Goal: Task Accomplishment & Management: Manage account settings

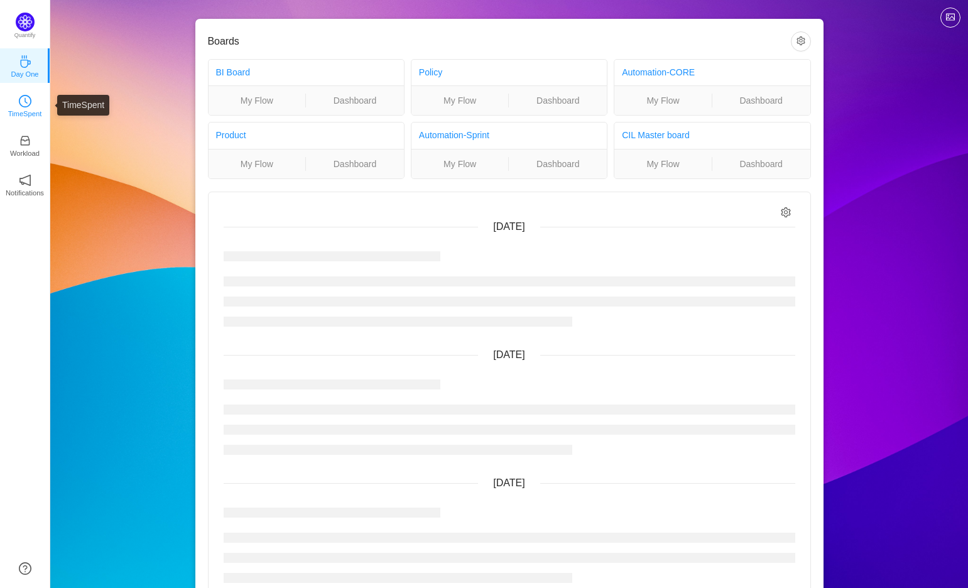
click at [28, 104] on icon "icon: clock-circle" at bounding box center [25, 101] width 13 height 13
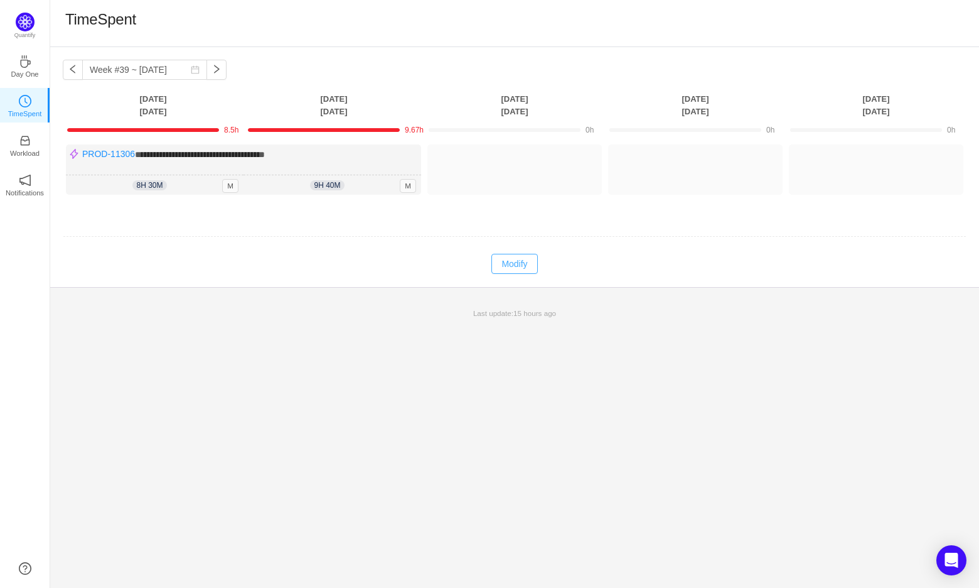
click at [510, 256] on button "Modify" at bounding box center [515, 264] width 46 height 20
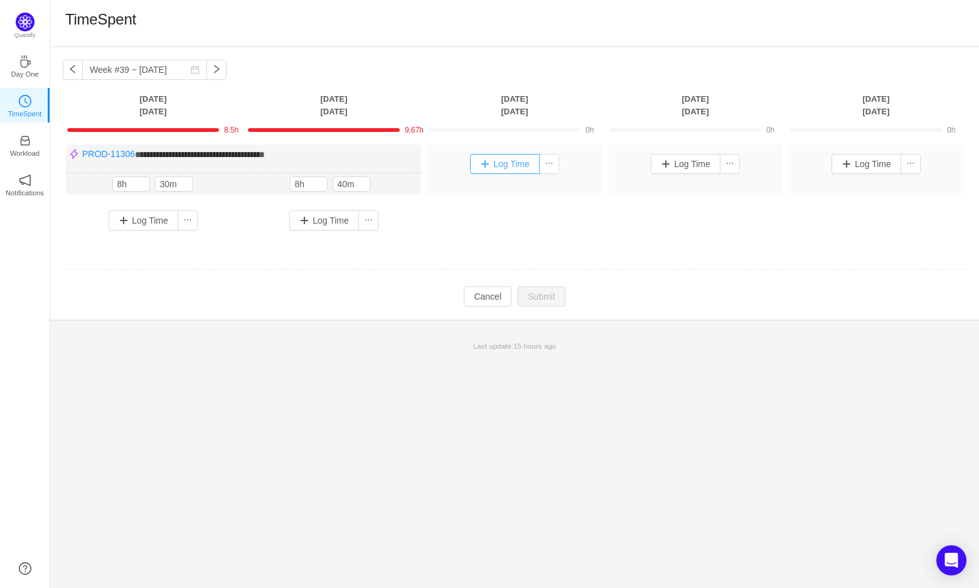
click at [500, 163] on button "Log Time" at bounding box center [505, 164] width 70 height 20
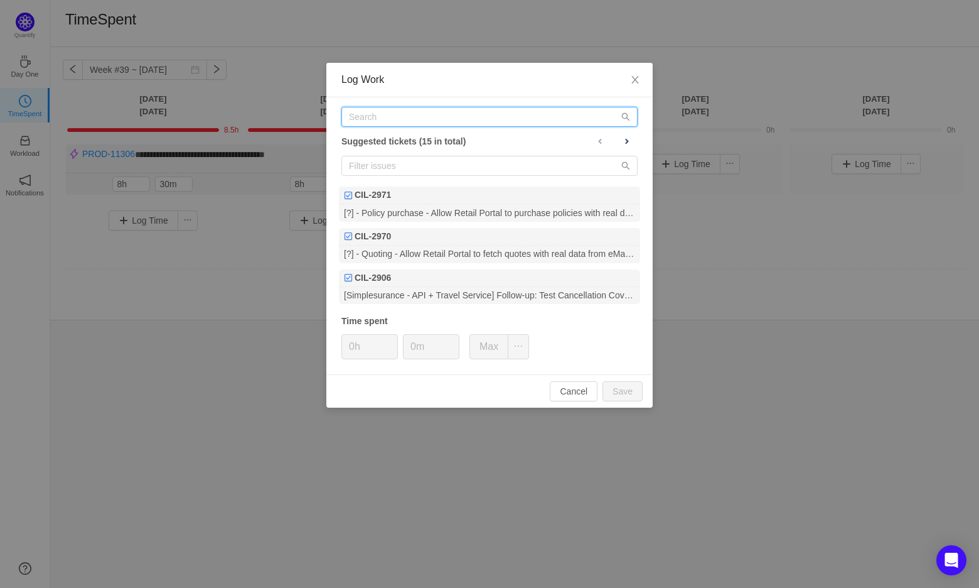
click at [451, 126] on input "text" at bounding box center [490, 117] width 296 height 20
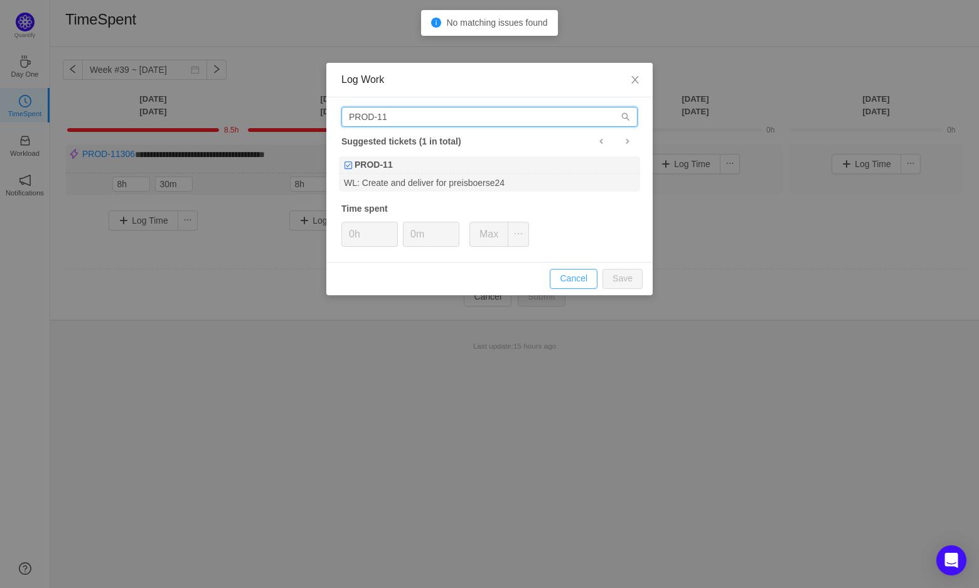
type input "PROD-11"
click at [571, 276] on button "Cancel" at bounding box center [574, 279] width 48 height 20
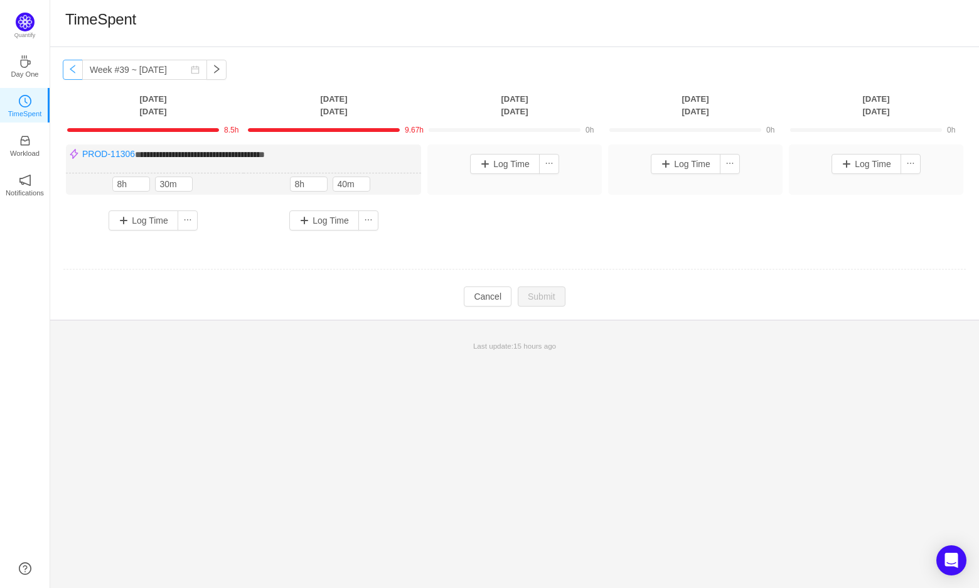
click at [69, 67] on button "button" at bounding box center [73, 70] width 20 height 20
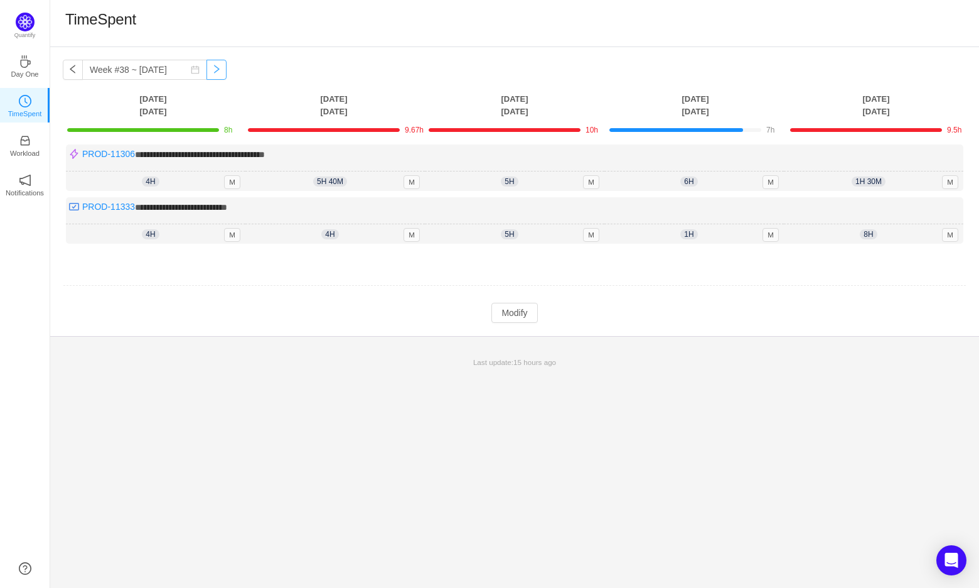
click at [207, 71] on button "button" at bounding box center [217, 70] width 20 height 20
type input "Week #39 ~ [DATE]"
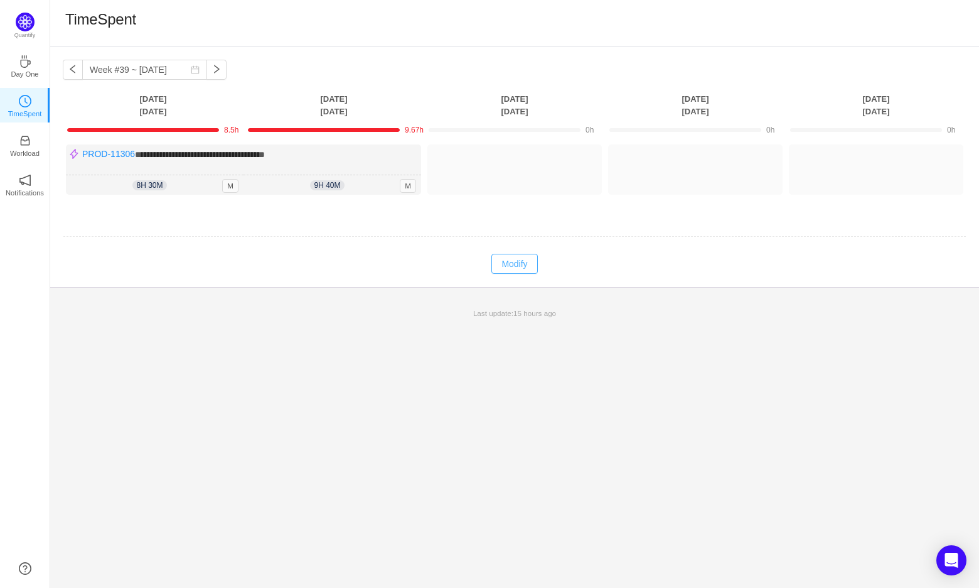
click at [520, 268] on button "Modify" at bounding box center [515, 264] width 46 height 20
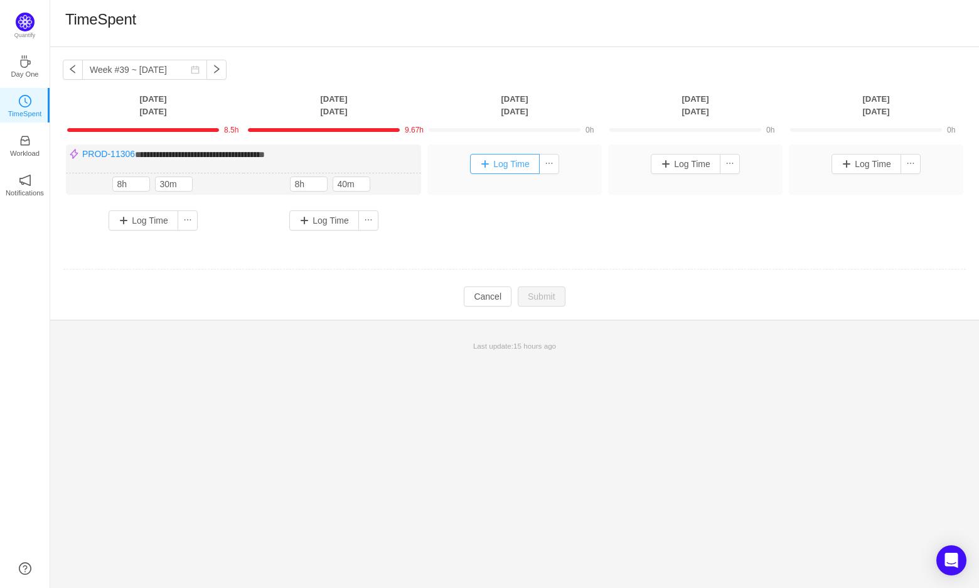
click at [507, 167] on button "Log Time" at bounding box center [505, 164] width 70 height 20
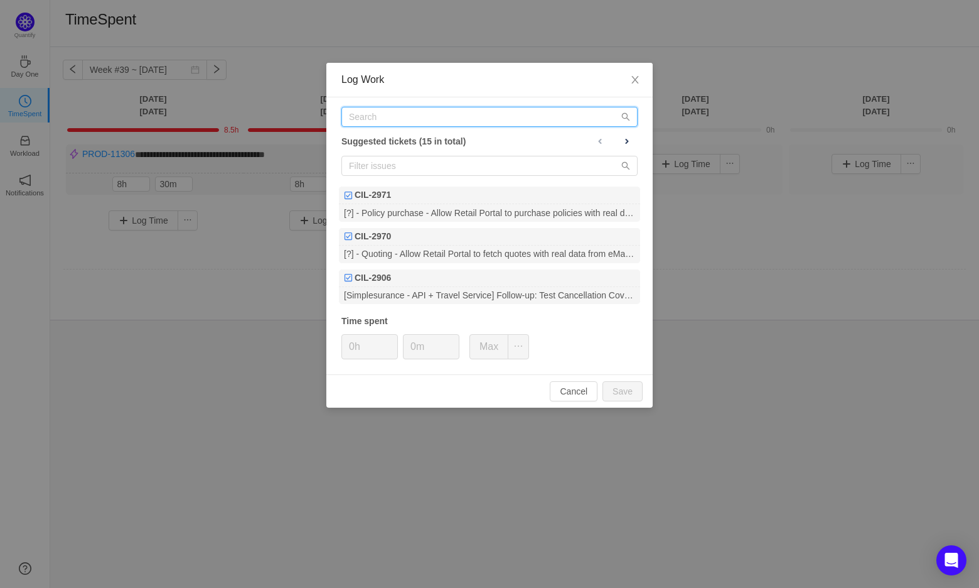
click at [436, 117] on input "text" at bounding box center [490, 117] width 296 height 20
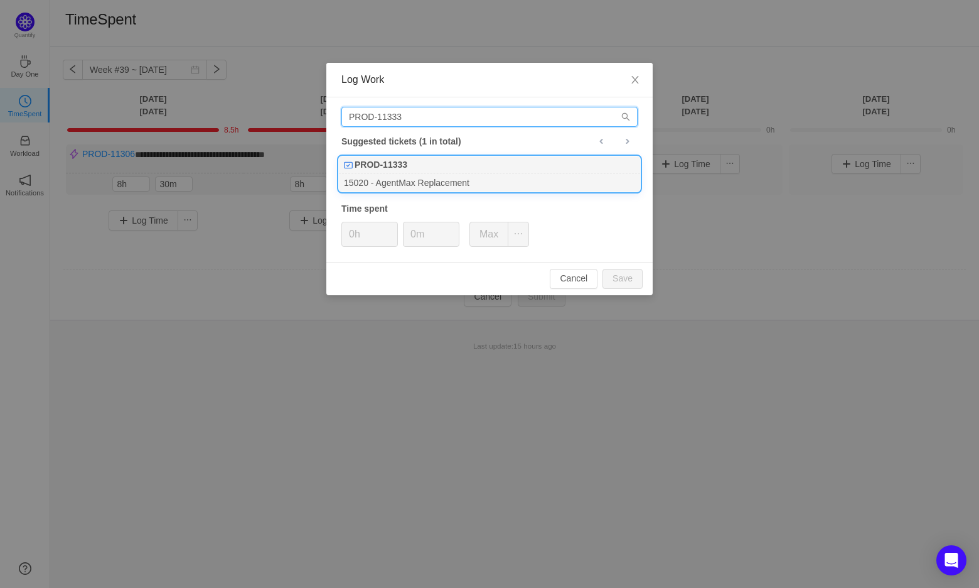
type input "PROD-11333"
click at [452, 174] on div "15020 - AgentMax Replacement" at bounding box center [489, 182] width 301 height 17
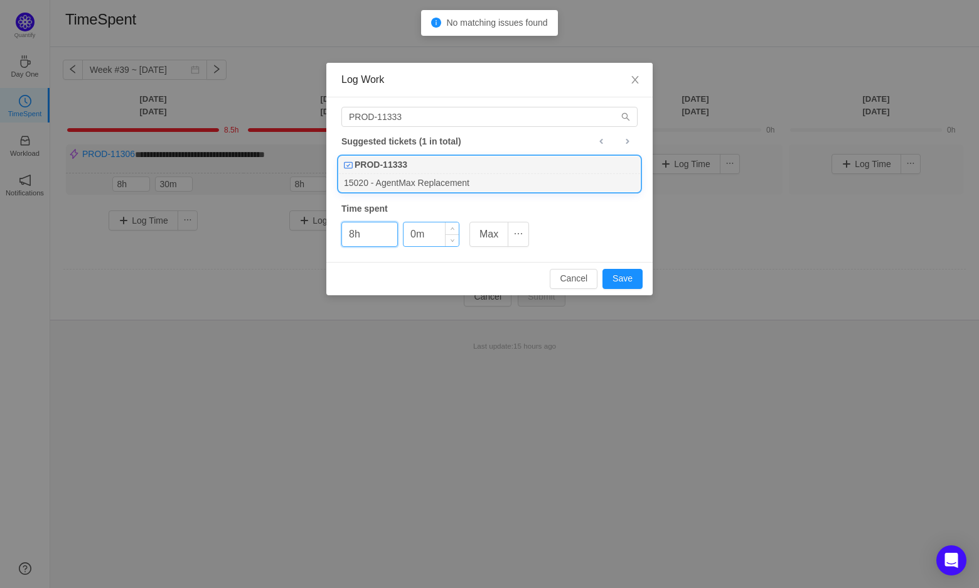
type input "8h"
click at [421, 234] on input "0m" at bounding box center [431, 234] width 55 height 24
type input "30m"
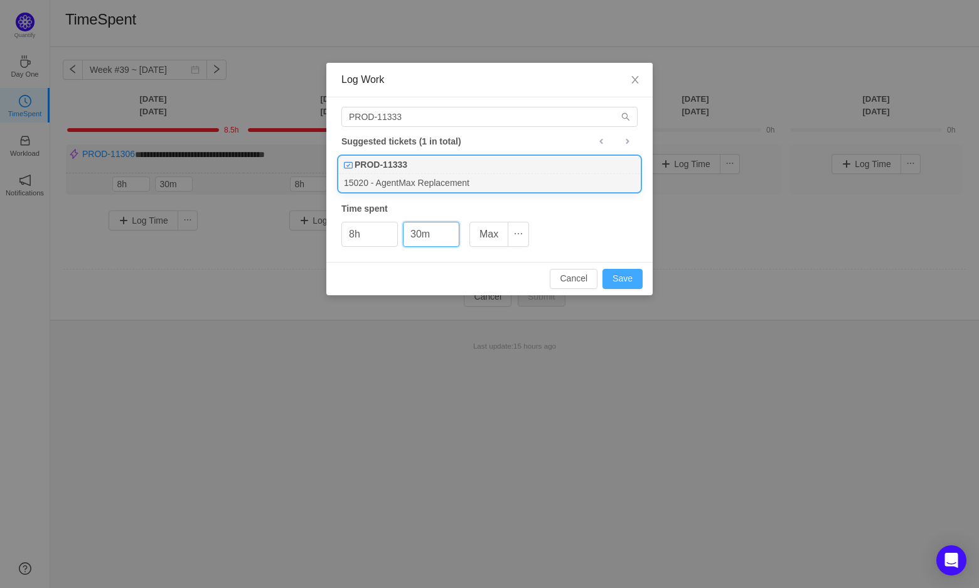
click at [635, 276] on button "Save" at bounding box center [623, 279] width 40 height 20
type input "0h"
type input "0m"
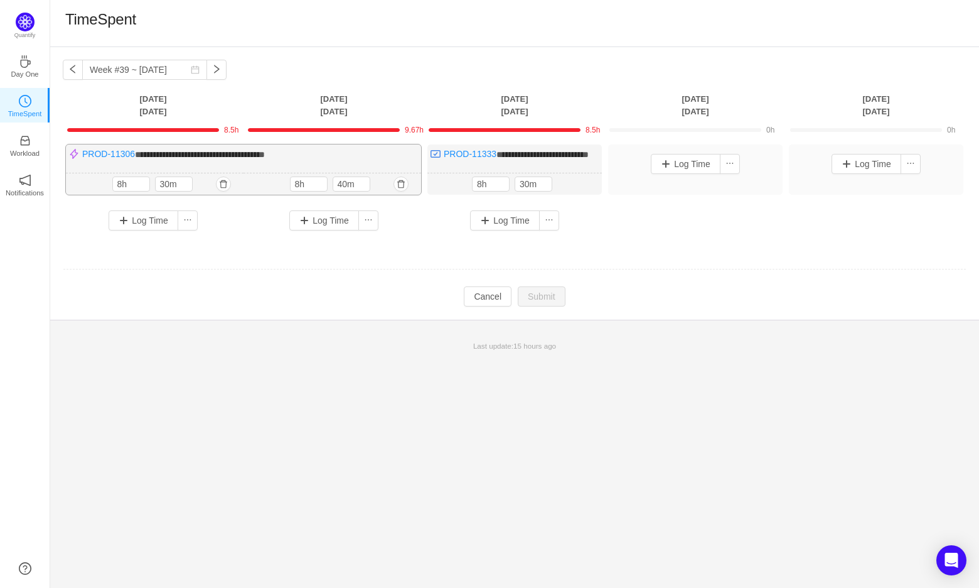
click at [139, 156] on span "**********" at bounding box center [200, 154] width 130 height 9
click at [149, 230] on button "Log Time" at bounding box center [144, 220] width 70 height 20
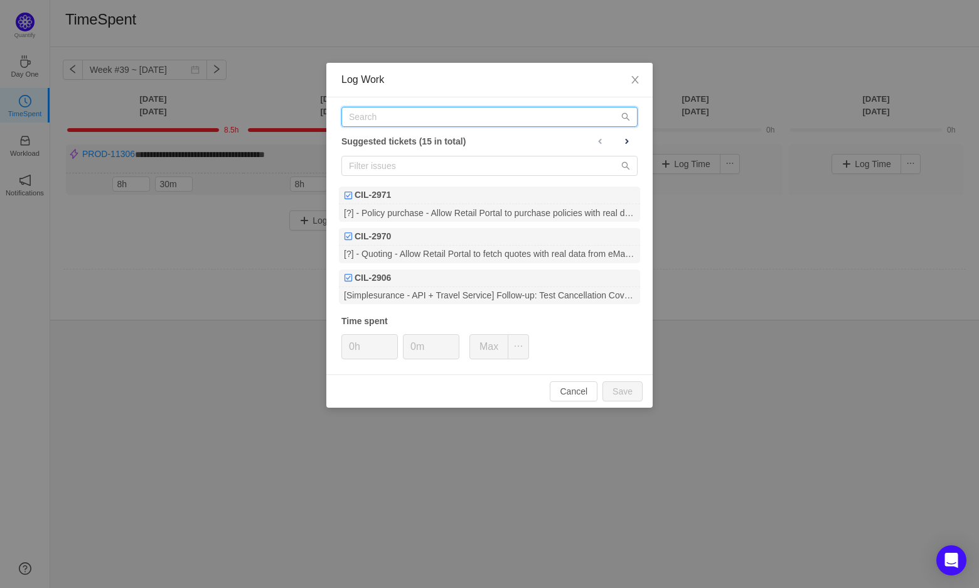
click at [440, 117] on input "text" at bounding box center [490, 117] width 296 height 20
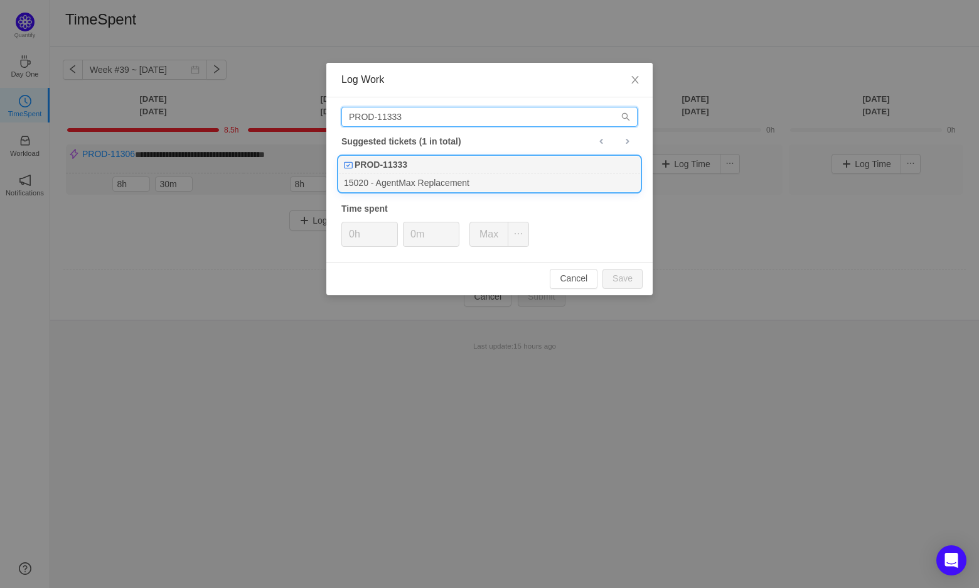
type input "PROD-11333"
click at [453, 180] on div "15020 - AgentMax Replacement" at bounding box center [489, 182] width 301 height 17
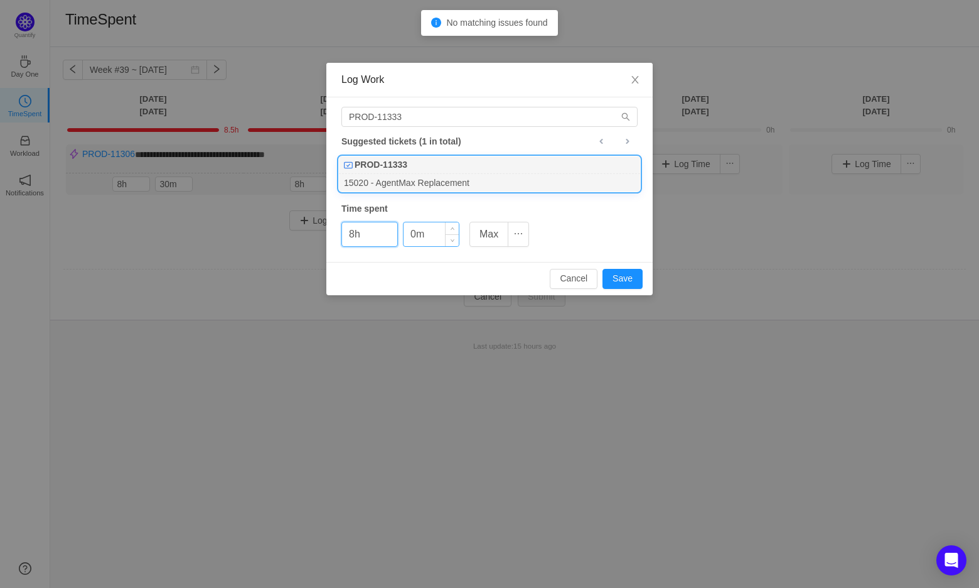
type input "8h"
click at [423, 230] on input "0m" at bounding box center [431, 234] width 55 height 24
type input "30m"
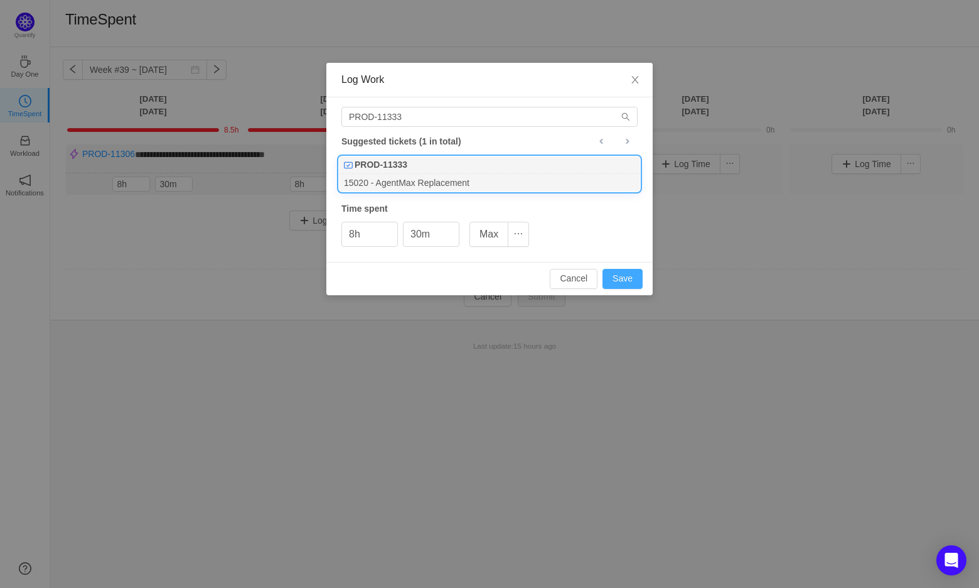
click at [622, 280] on button "Save" at bounding box center [623, 279] width 40 height 20
type input "0h"
type input "0m"
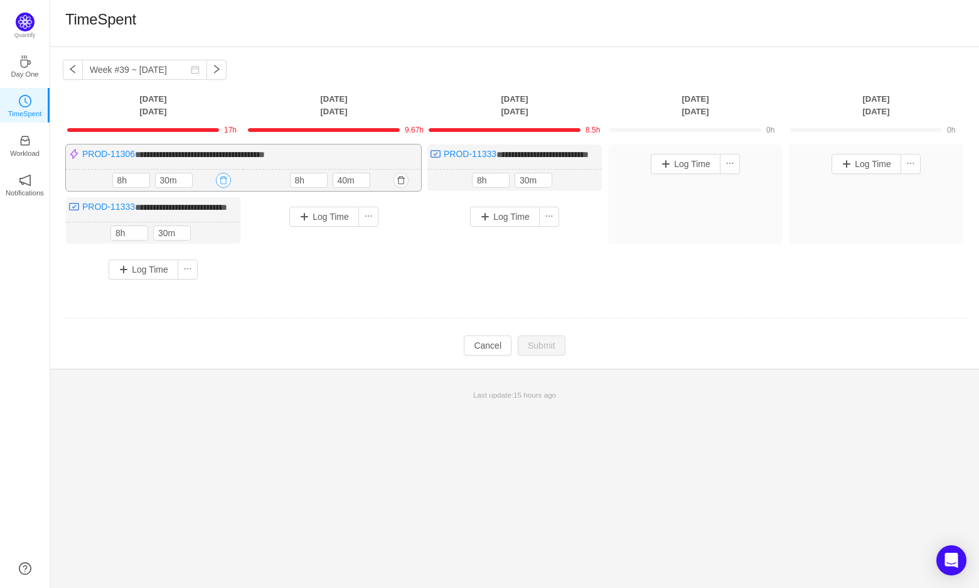
click at [225, 188] on button "button" at bounding box center [223, 180] width 15 height 15
click at [214, 244] on button "Yes" at bounding box center [202, 246] width 24 height 15
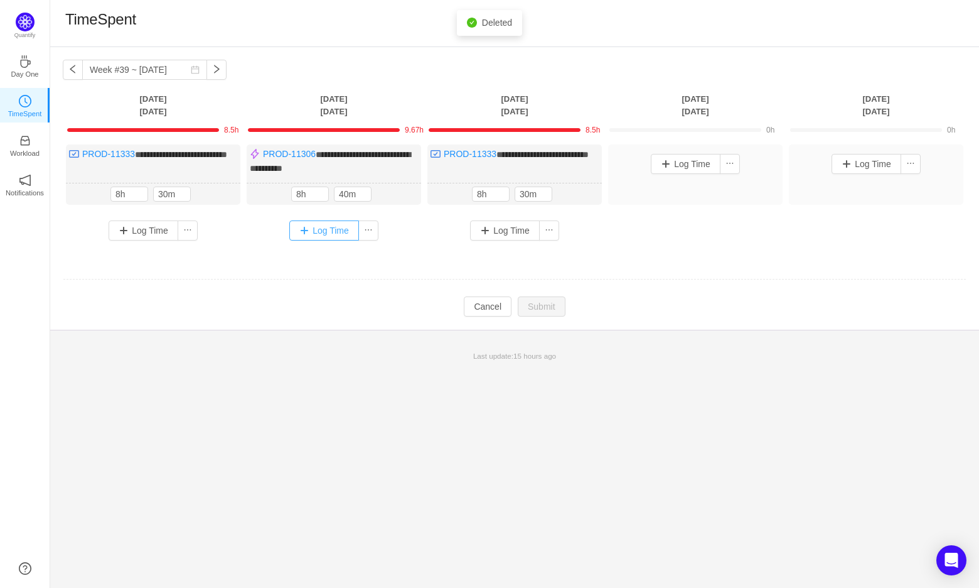
click at [333, 229] on button "Log Time" at bounding box center [324, 230] width 70 height 20
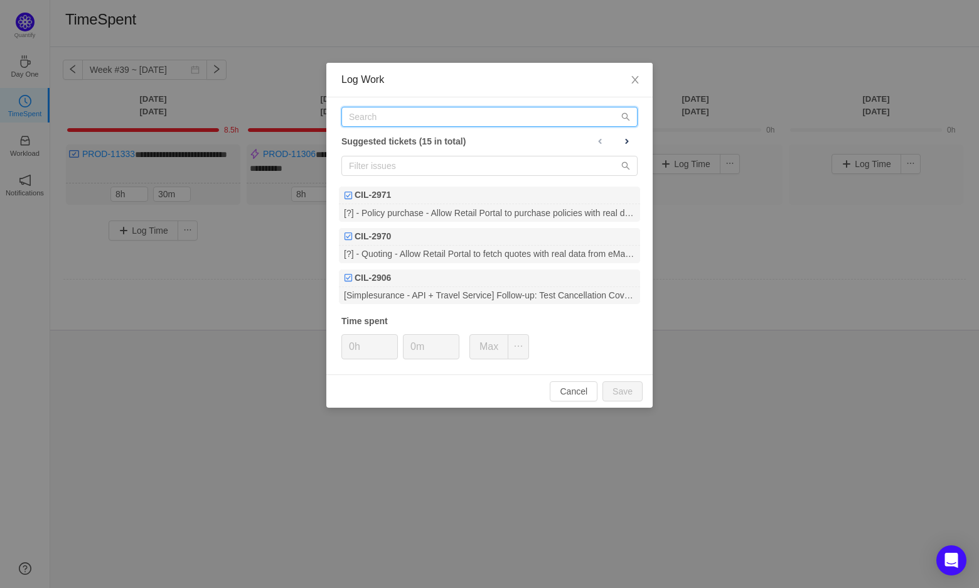
click at [463, 118] on input "text" at bounding box center [490, 117] width 296 height 20
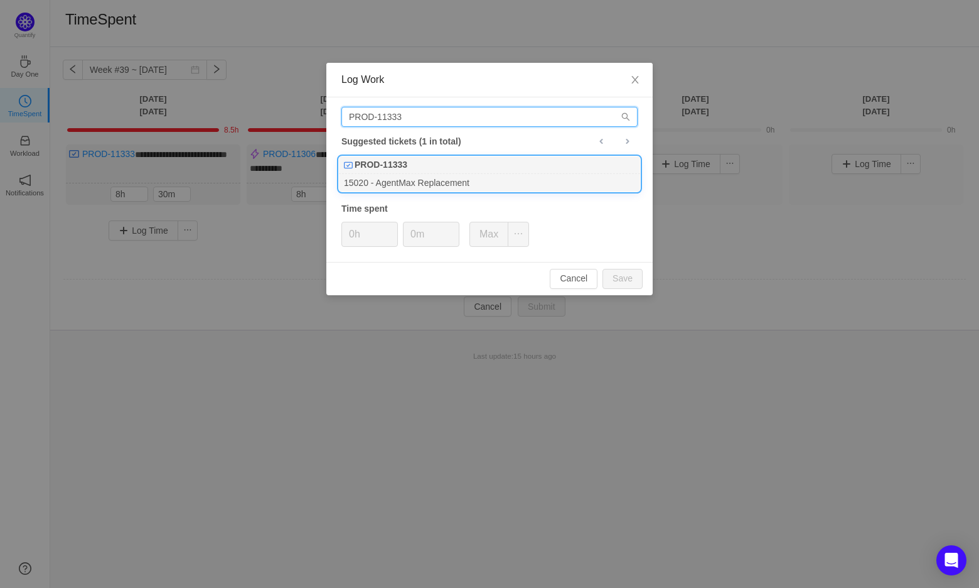
type input "PROD-11333"
click at [442, 169] on div "PROD-11333" at bounding box center [489, 165] width 301 height 18
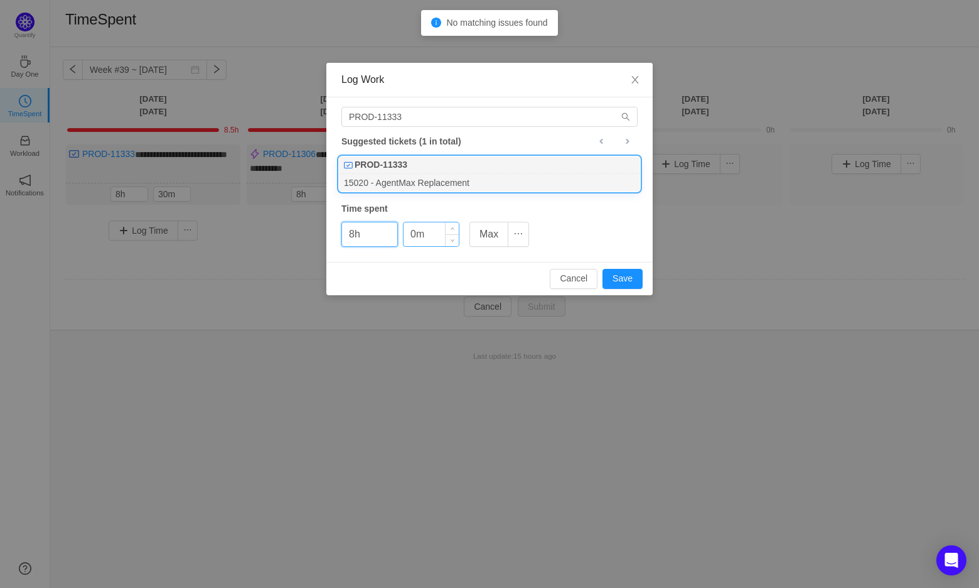
type input "8h"
click at [410, 232] on input "0m" at bounding box center [431, 234] width 55 height 24
type input "40m"
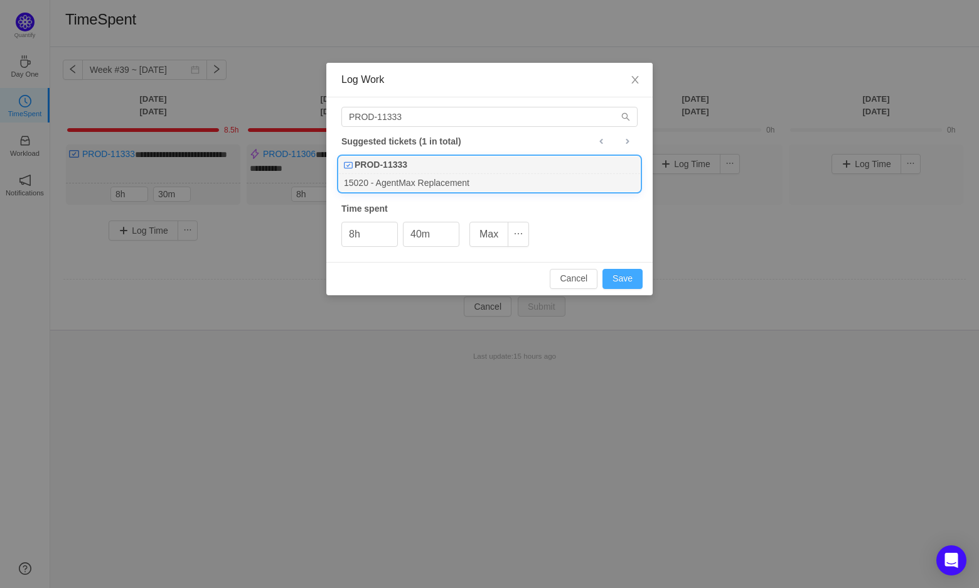
click at [619, 274] on button "Save" at bounding box center [623, 279] width 40 height 20
type input "0h"
type input "0m"
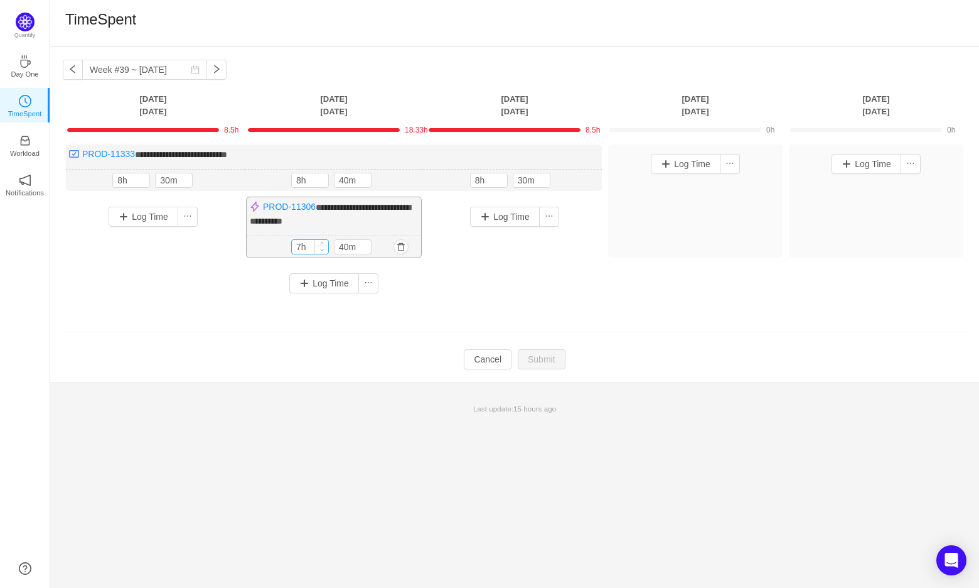
click at [321, 249] on icon "icon: down" at bounding box center [322, 250] width 4 height 3
click at [321, 248] on icon "icon: down" at bounding box center [322, 250] width 4 height 4
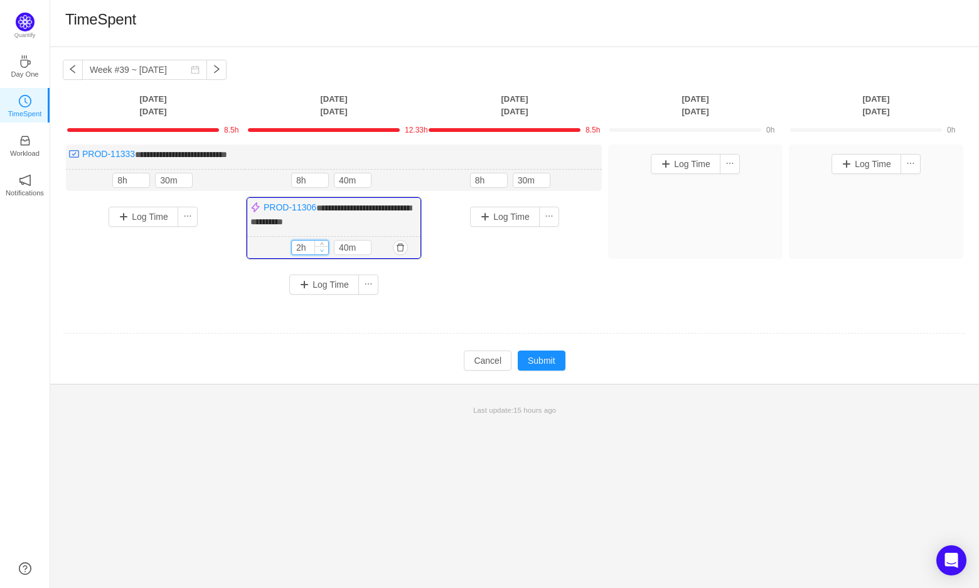
click at [321, 248] on icon "icon: down" at bounding box center [322, 250] width 4 height 4
type input "1h"
click at [321, 248] on icon "icon: down" at bounding box center [322, 250] width 4 height 4
click at [362, 247] on span "Decrease Value" at bounding box center [364, 250] width 13 height 8
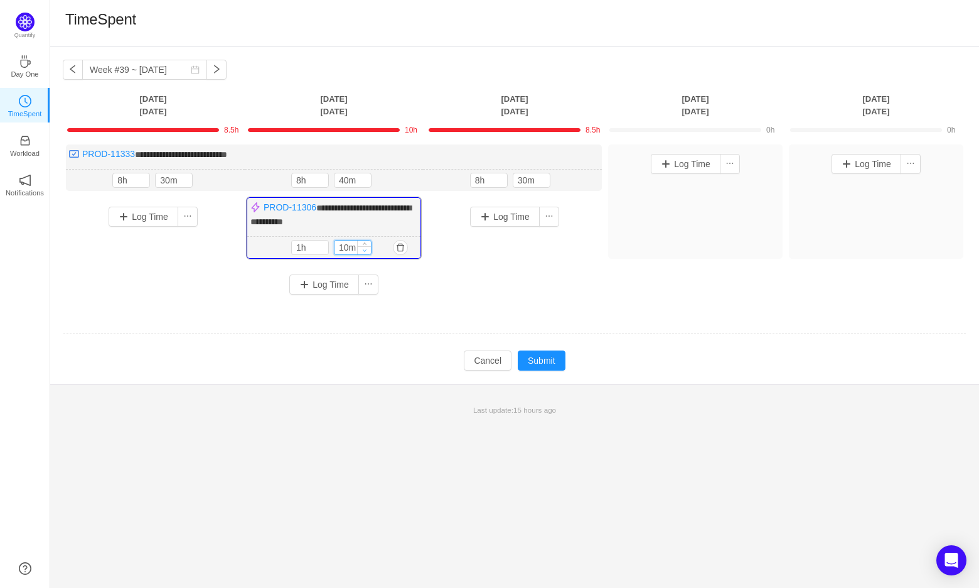
click at [362, 247] on span "Decrease Value" at bounding box center [364, 250] width 13 height 8
type input "0m"
click at [362, 247] on span "Decrease Value" at bounding box center [364, 250] width 13 height 8
click at [330, 283] on button "Log Time" at bounding box center [324, 284] width 70 height 20
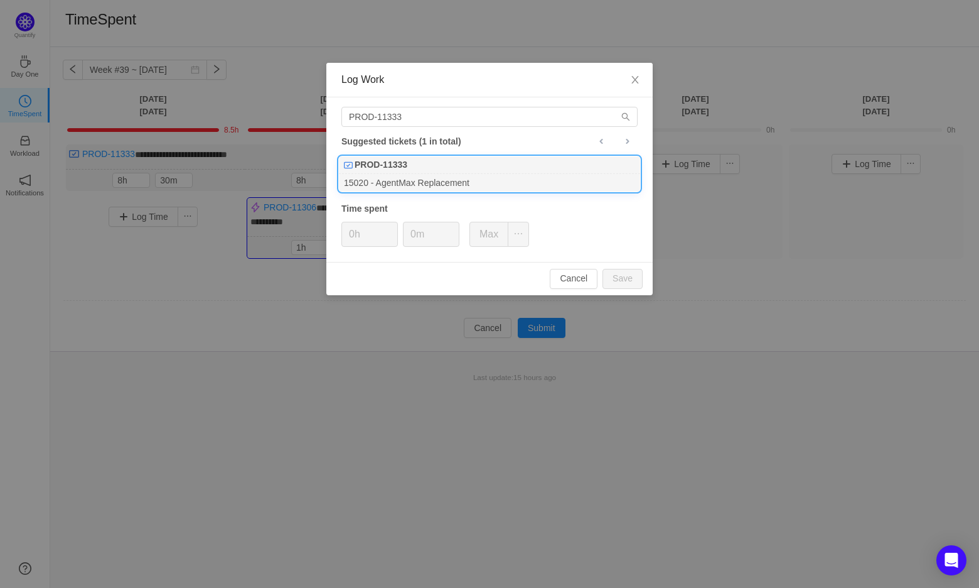
click at [418, 162] on div "PROD-11333" at bounding box center [489, 165] width 301 height 18
click at [568, 273] on button "Cancel" at bounding box center [574, 279] width 48 height 20
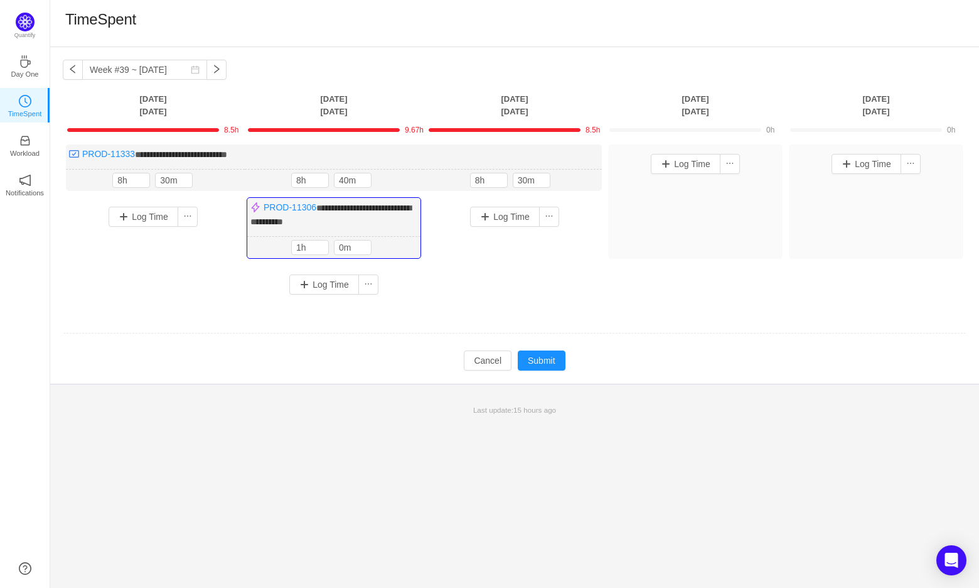
click at [538, 281] on div "**********" at bounding box center [515, 223] width 904 height 159
type input "7h"
click at [503, 183] on span "Decrease Value" at bounding box center [500, 183] width 13 height 8
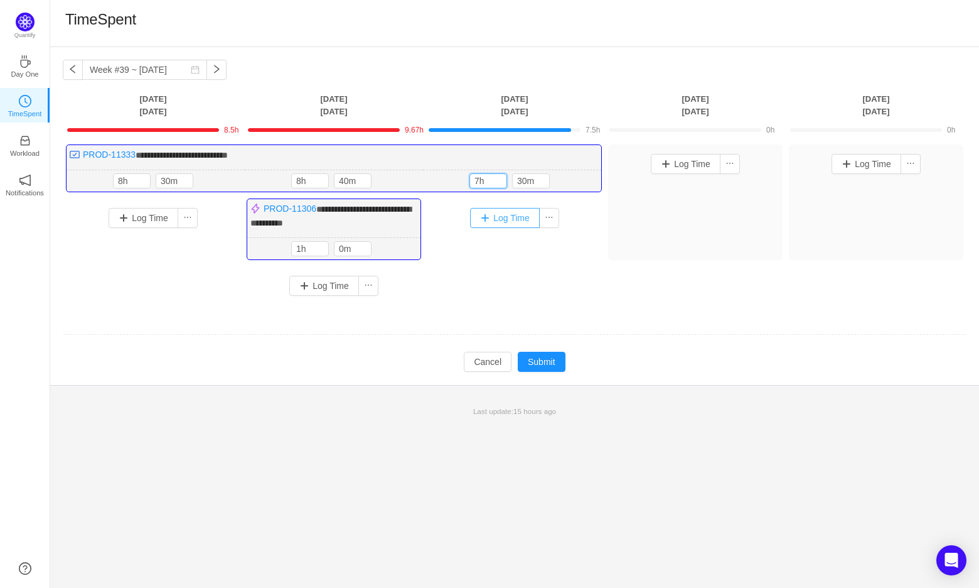
click at [510, 213] on button "Log Time" at bounding box center [505, 218] width 70 height 20
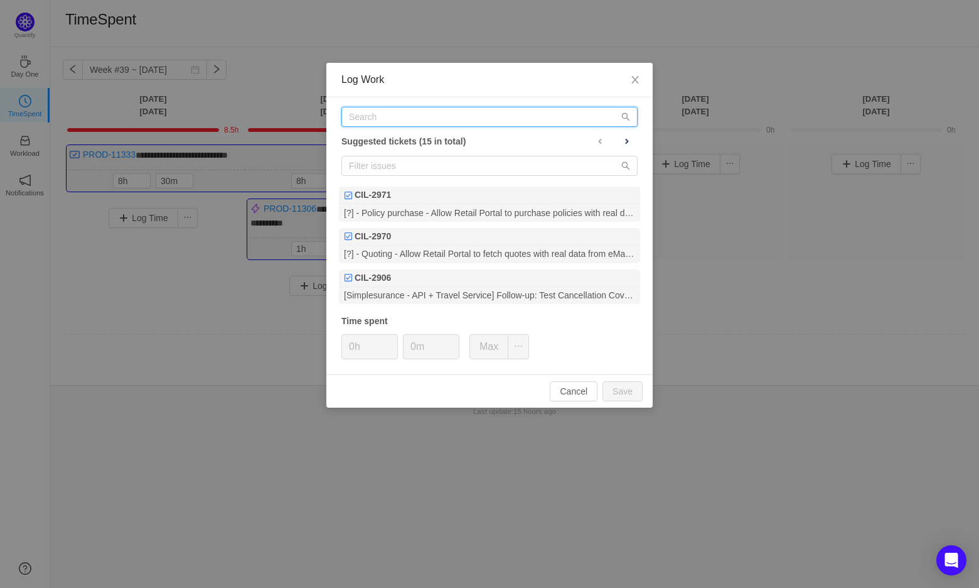
click at [450, 107] on input "text" at bounding box center [490, 117] width 296 height 20
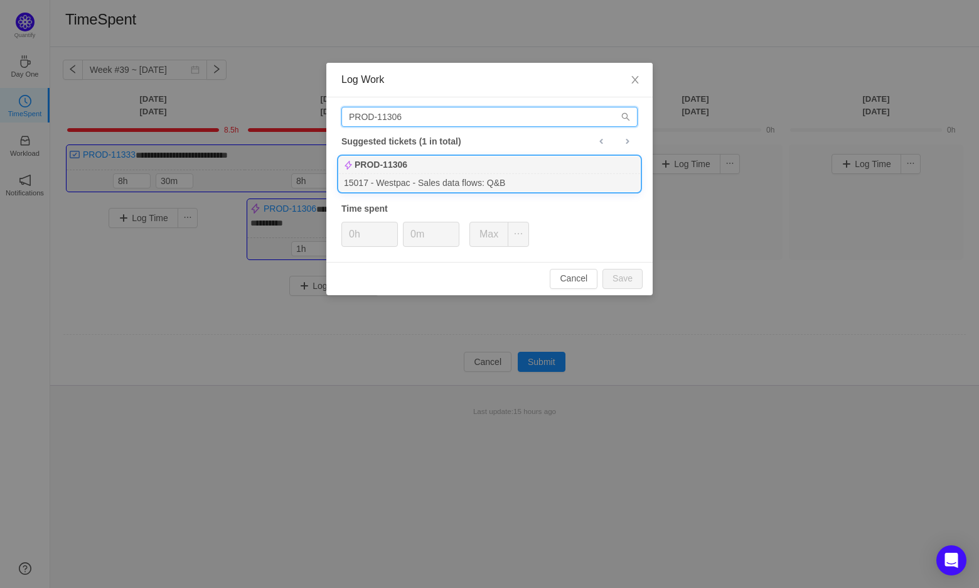
type input "PROD-11306"
click at [468, 176] on div "15017 - Westpac - Sales data flows: Q&B" at bounding box center [489, 182] width 301 height 17
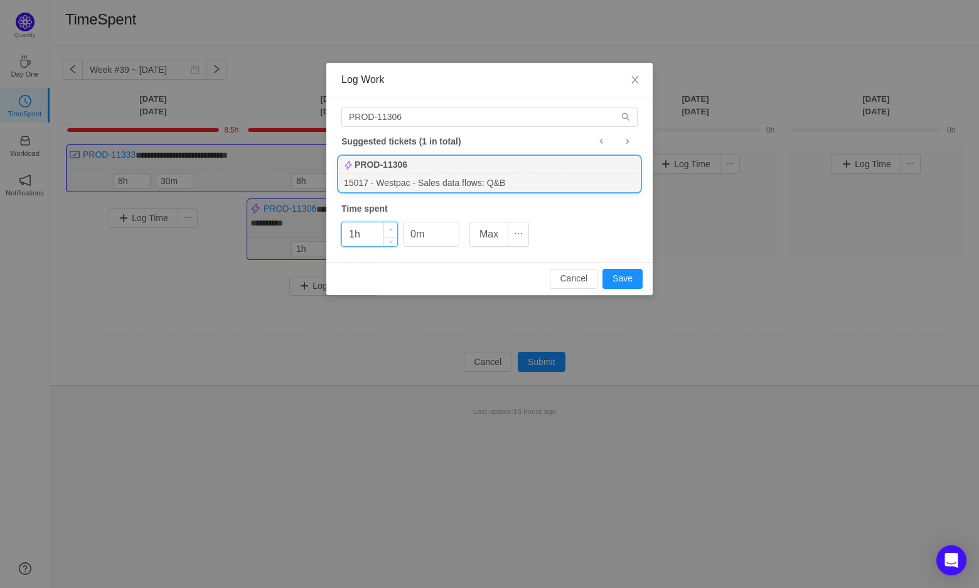
click at [391, 228] on icon "icon: up" at bounding box center [391, 230] width 4 height 4
click at [615, 279] on button "Save" at bounding box center [623, 279] width 40 height 20
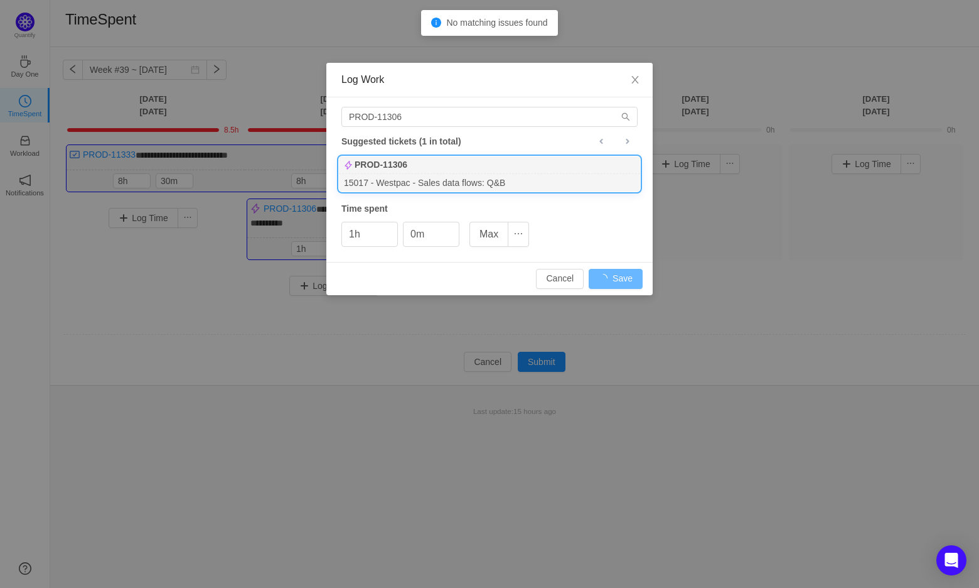
type input "0h"
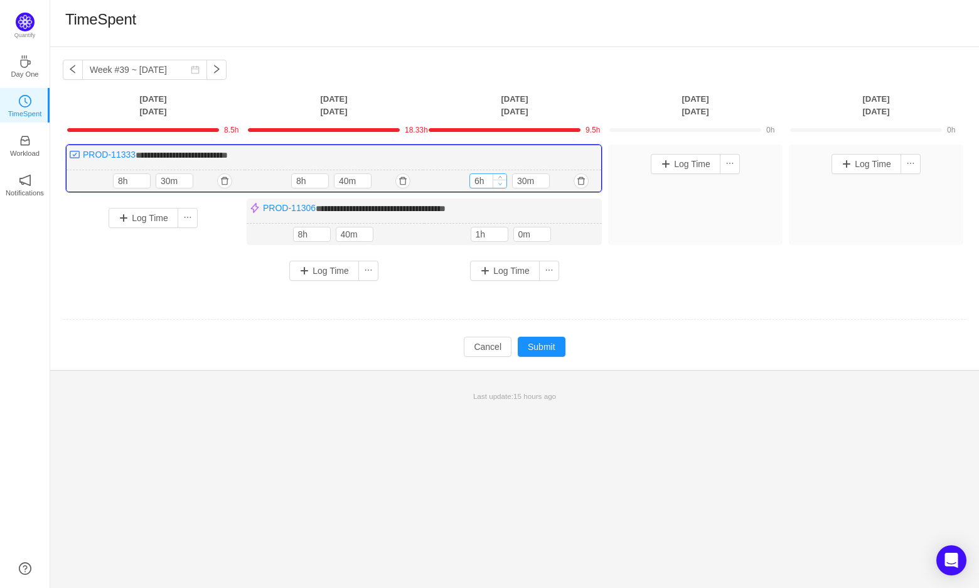
click at [499, 184] on icon "icon: down" at bounding box center [501, 183] width 4 height 4
type input "7h"
click at [504, 176] on span "Increase Value" at bounding box center [499, 178] width 13 height 8
click at [717, 336] on td "Modify Cancel Submit" at bounding box center [515, 346] width 904 height 21
click at [554, 350] on button "Submit" at bounding box center [542, 347] width 48 height 20
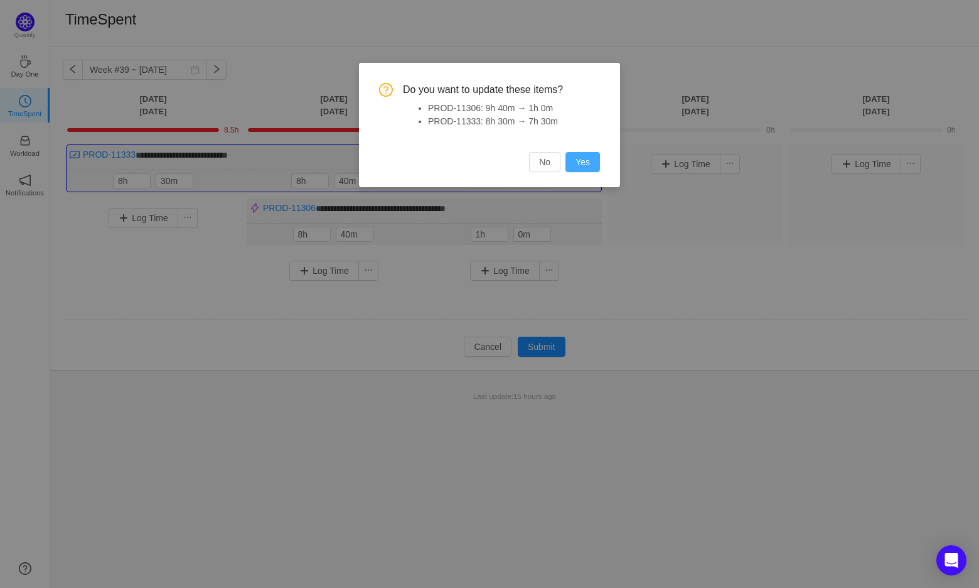
click at [583, 159] on button "Yes" at bounding box center [583, 162] width 35 height 20
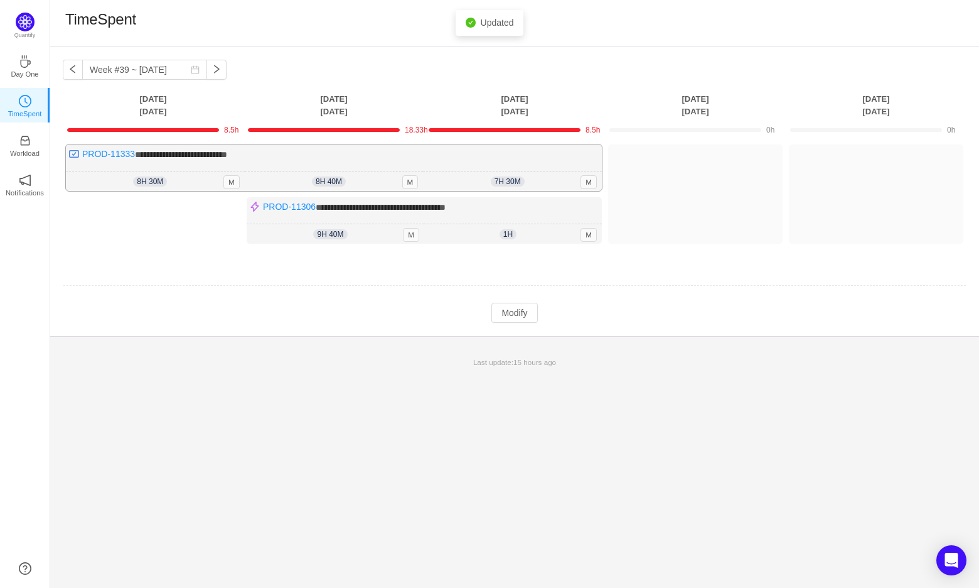
click at [357, 179] on div "8h 40m 8h 40m M" at bounding box center [334, 181] width 179 height 20
click at [519, 313] on button "Modify" at bounding box center [515, 313] width 46 height 20
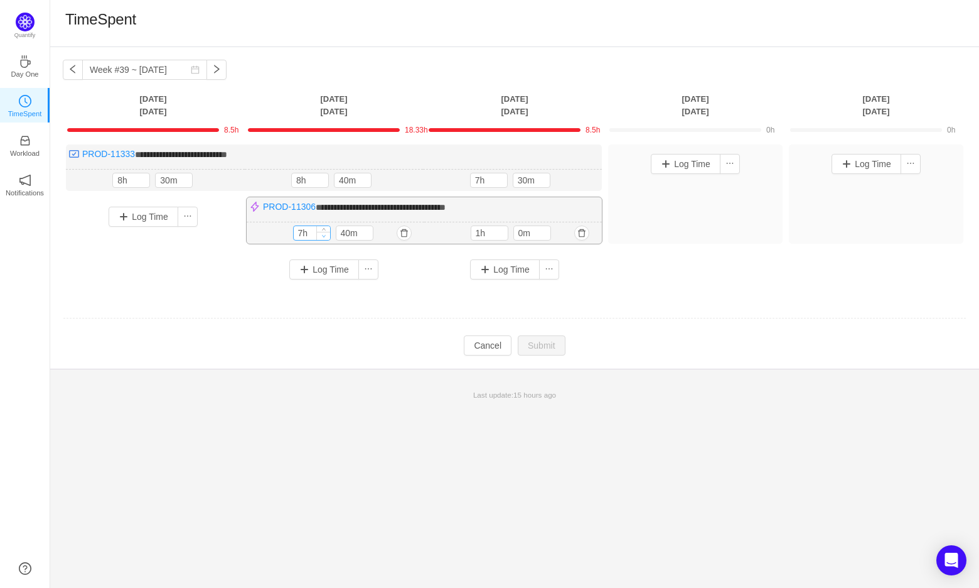
click at [323, 234] on icon "icon: down" at bounding box center [323, 236] width 4 height 4
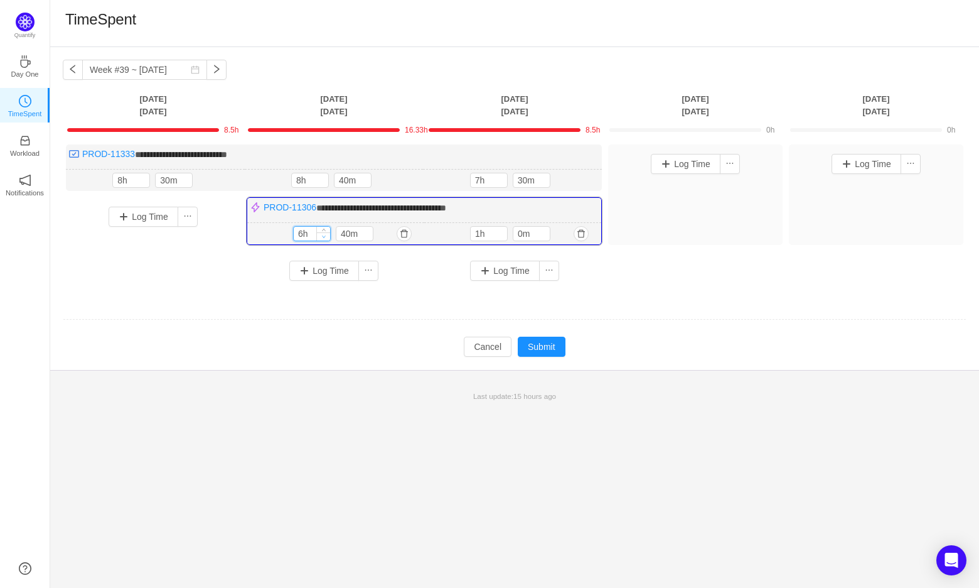
click at [323, 234] on icon "icon: down" at bounding box center [324, 236] width 4 height 4
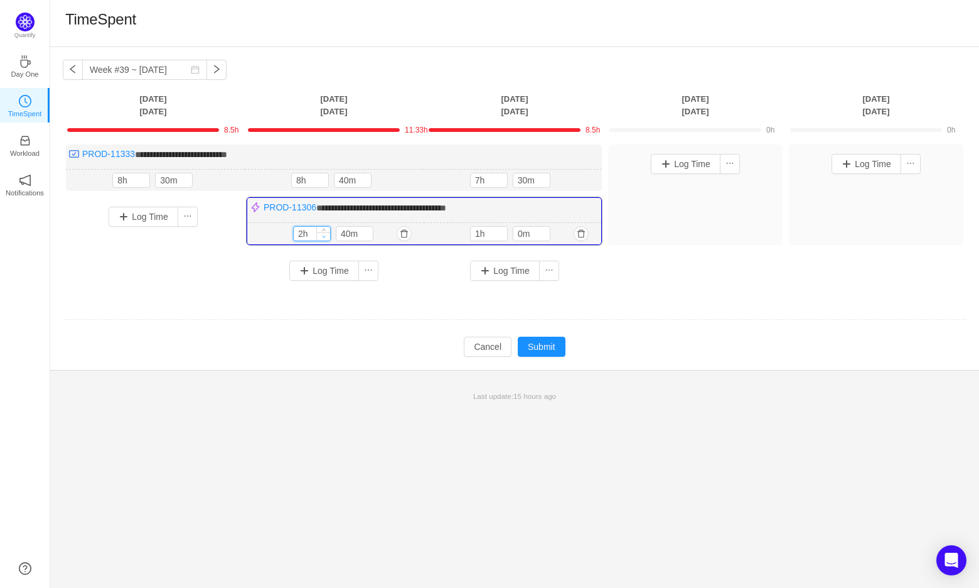
type input "1h"
click at [323, 234] on icon "icon: down" at bounding box center [324, 236] width 4 height 4
click at [365, 235] on icon "icon: down" at bounding box center [367, 236] width 4 height 4
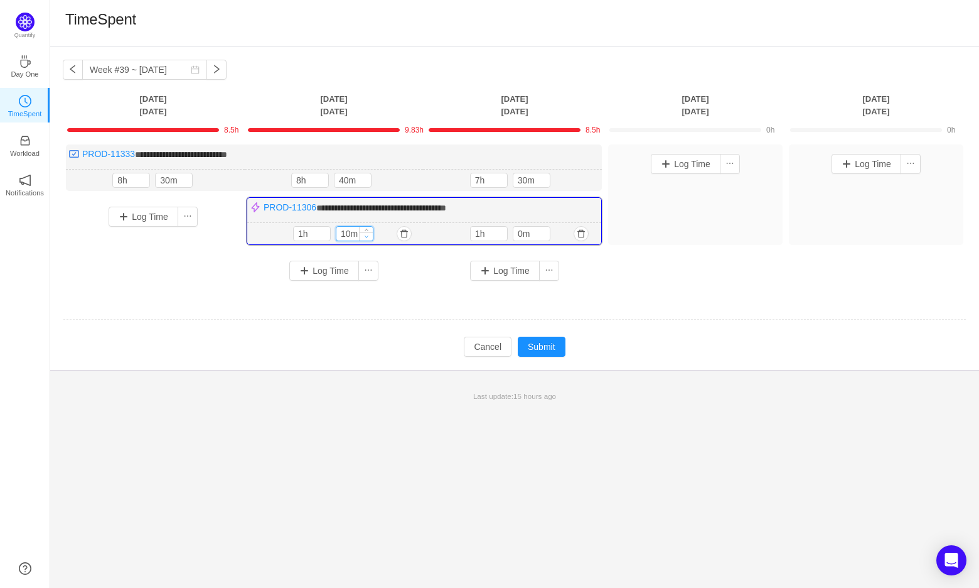
type input "0m"
click at [365, 235] on icon "icon: down" at bounding box center [367, 236] width 4 height 4
click at [542, 342] on button "Submit" at bounding box center [542, 347] width 48 height 20
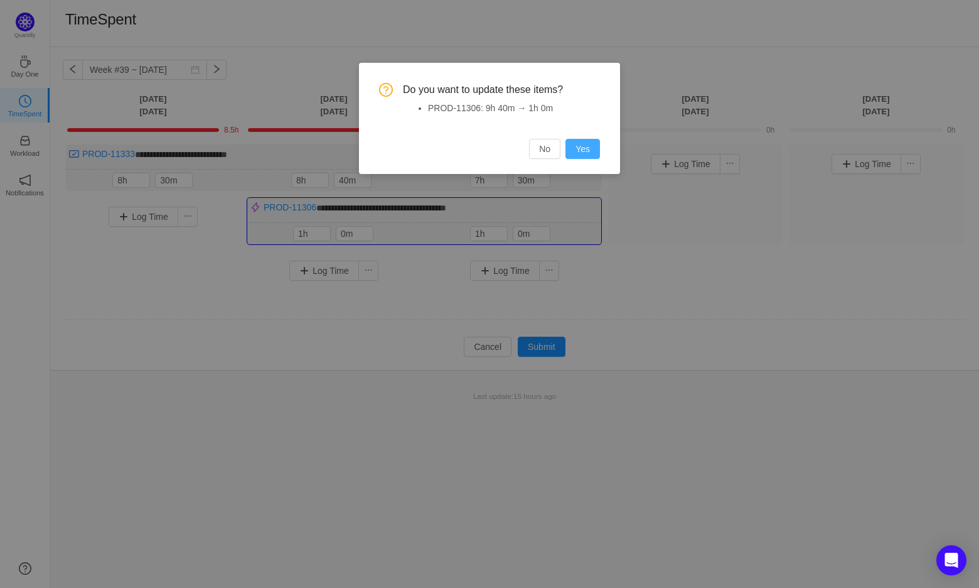
click at [583, 150] on button "Yes" at bounding box center [583, 149] width 35 height 20
